Goal: Check status: Check status

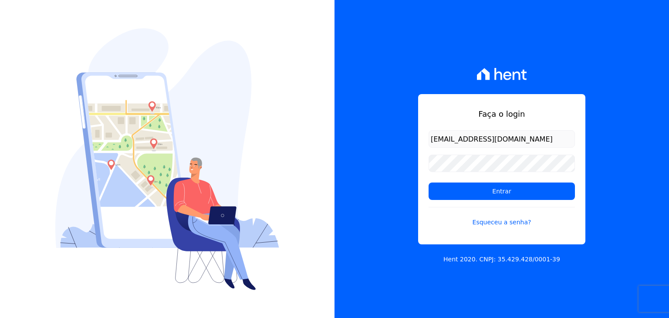
type input "larissab.nascimento@hotmail.com"
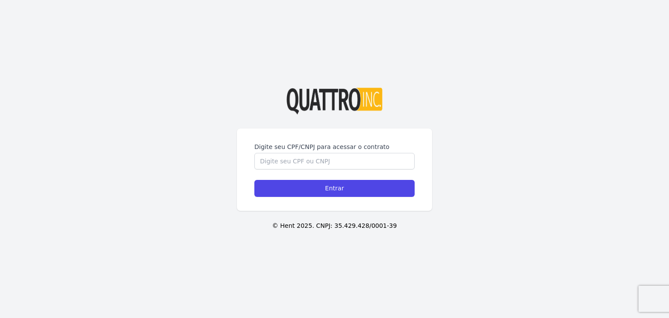
drag, startPoint x: 634, startPoint y: 0, endPoint x: 473, endPoint y: 52, distance: 169.6
click at [473, 52] on div "Digite seu CPF/CNPJ para acessar o contrato Entrar © Hent 2025. CNPJ: 35.429.42…" at bounding box center [334, 159] width 669 height 318
click at [356, 163] on input "Digite seu CPF/CNPJ para acessar o contrato" at bounding box center [334, 161] width 160 height 17
type input "42806822831"
click at [254, 180] on input "Entrar" at bounding box center [334, 188] width 160 height 17
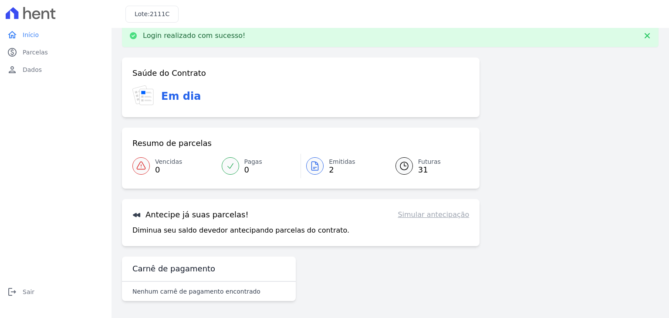
scroll to position [14, 0]
click at [323, 171] on link "Emitidas 2" at bounding box center [343, 166] width 84 height 24
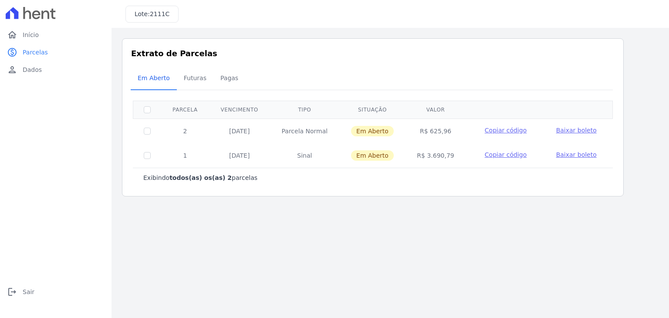
click at [574, 130] on span "Baixar boleto" at bounding box center [576, 130] width 40 height 7
click at [189, 76] on span "Futuras" at bounding box center [195, 77] width 33 height 17
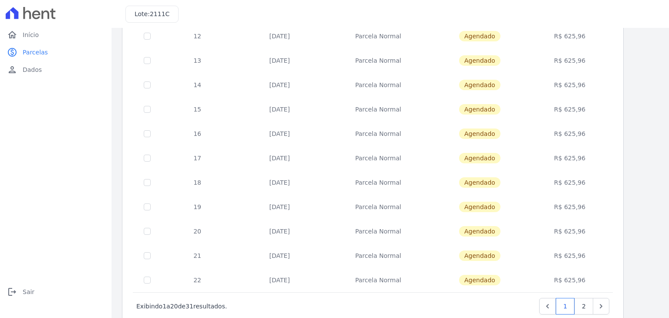
scroll to position [338, 0]
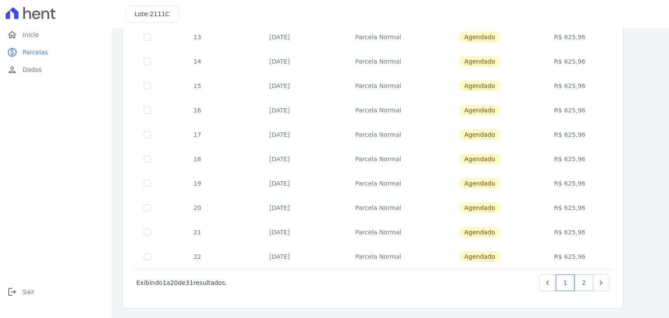
click at [584, 279] on link "2" at bounding box center [583, 282] width 19 height 17
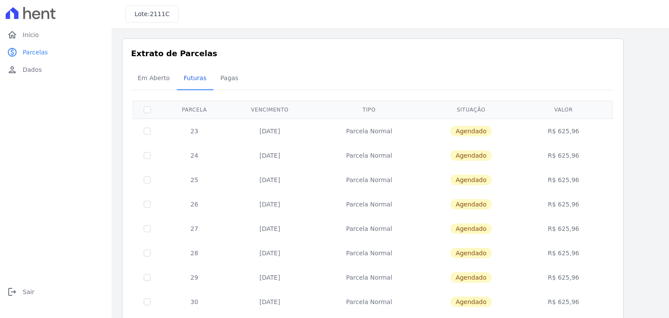
scroll to position [118, 0]
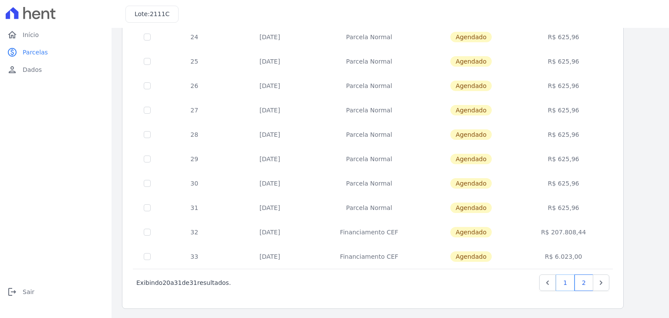
click at [568, 282] on link "1" at bounding box center [565, 282] width 19 height 17
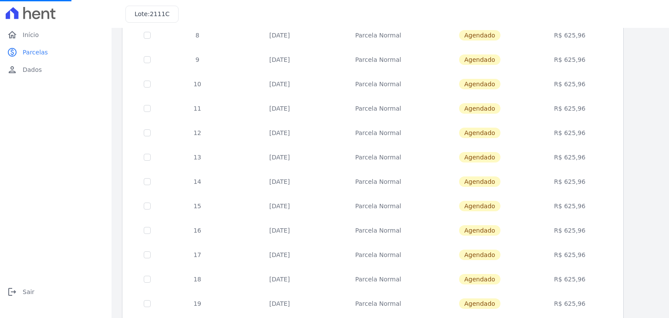
scroll to position [338, 0]
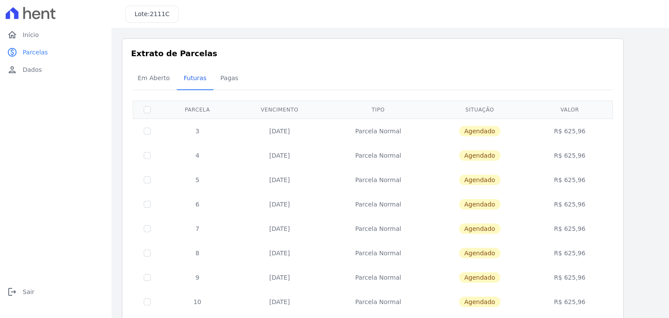
click at [587, 278] on td "R$ 625,96" at bounding box center [570, 277] width 82 height 24
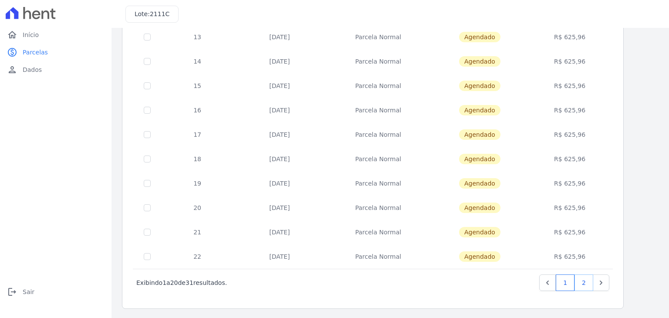
click at [582, 280] on link "2" at bounding box center [583, 282] width 19 height 17
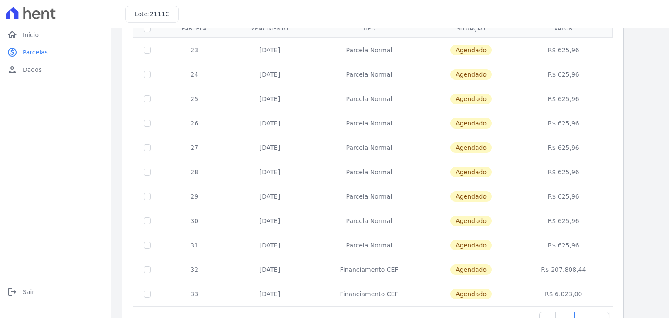
scroll to position [118, 0]
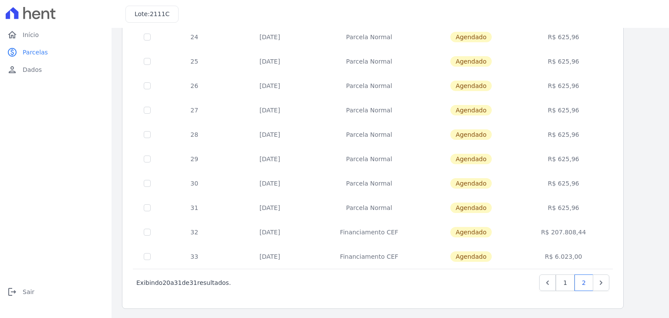
drag, startPoint x: 255, startPoint y: 230, endPoint x: 599, endPoint y: 252, distance: 344.3
click at [599, 252] on tbody "23 [DATE] [GEOGRAPHIC_DATA] [GEOGRAPHIC_DATA] R$ 625,96 24 [DATE] [GEOGRAPHIC_D…" at bounding box center [372, 134] width 479 height 269
click at [144, 230] on input "checkbox" at bounding box center [147, 232] width 7 height 7
checkbox input "true"
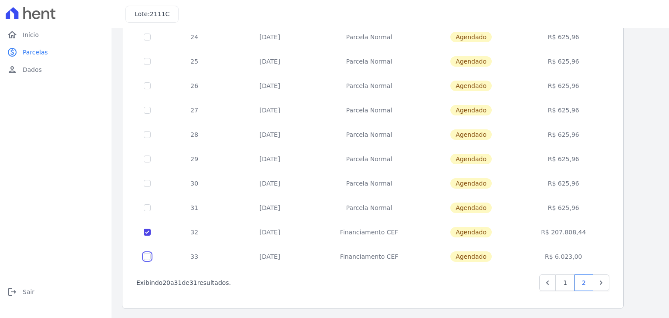
click at [147, 253] on input "checkbox" at bounding box center [147, 256] width 7 height 7
checkbox input "true"
click at [146, 230] on input "checkbox" at bounding box center [147, 232] width 7 height 7
checkbox input "false"
click at [146, 255] on input "checkbox" at bounding box center [147, 256] width 7 height 7
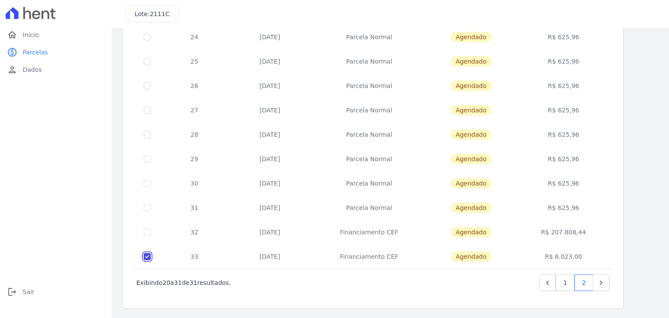
checkbox input "false"
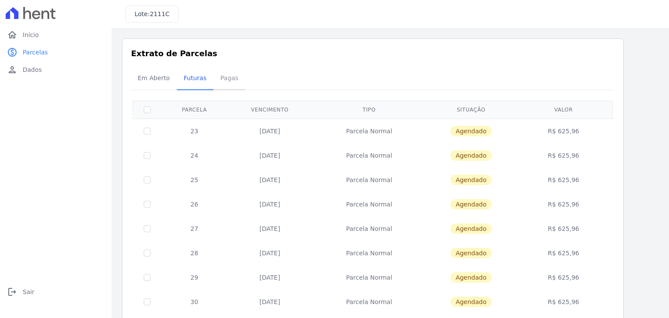
click at [228, 73] on span "Pagas" at bounding box center [229, 77] width 28 height 17
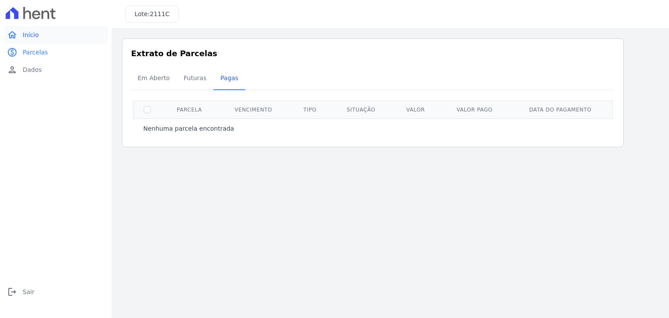
click at [34, 34] on span "Início" at bounding box center [31, 34] width 16 height 9
